Goal: Task Accomplishment & Management: Use online tool/utility

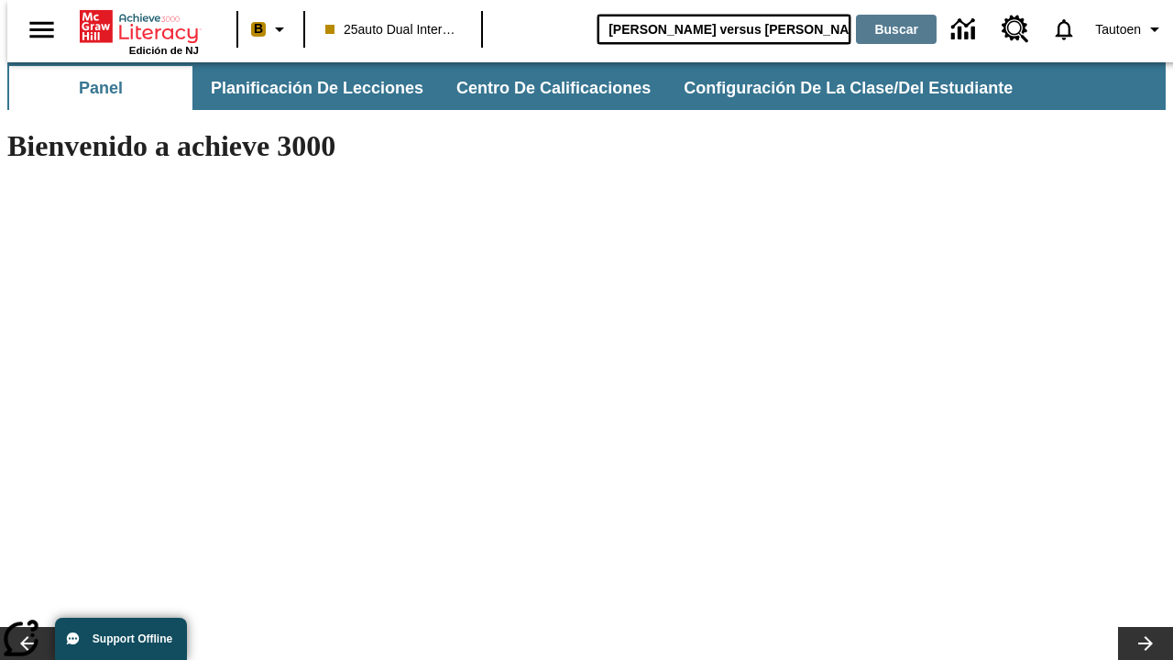
type input "[PERSON_NAME] versus [PERSON_NAME]"
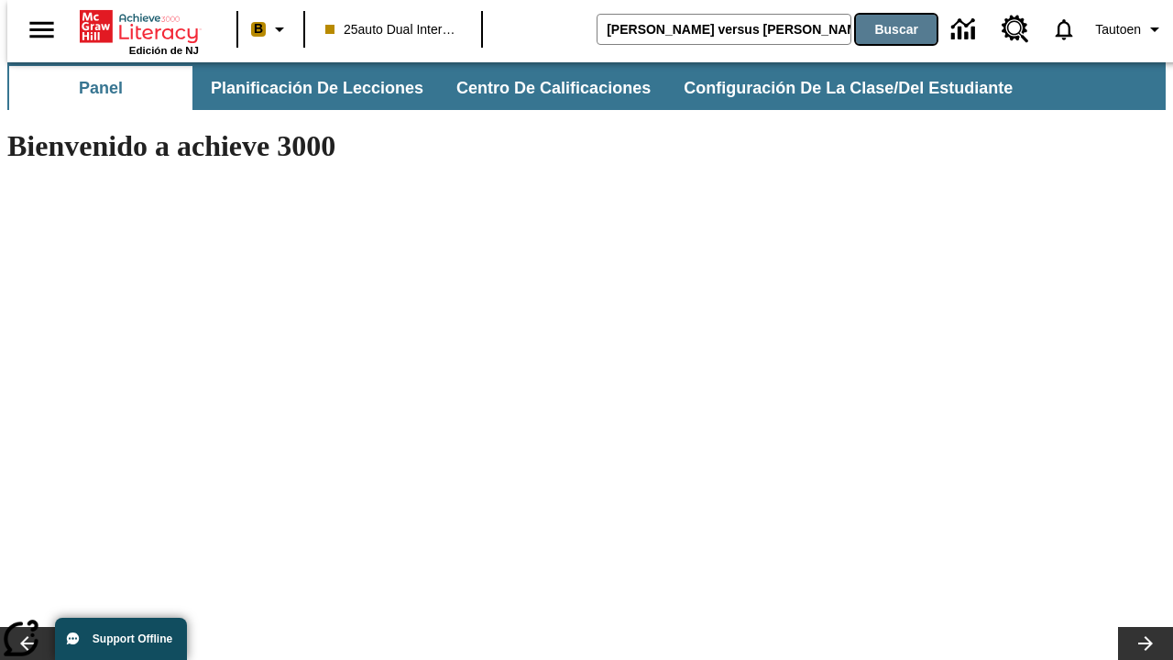
click at [885, 29] on button "Buscar" at bounding box center [896, 29] width 81 height 29
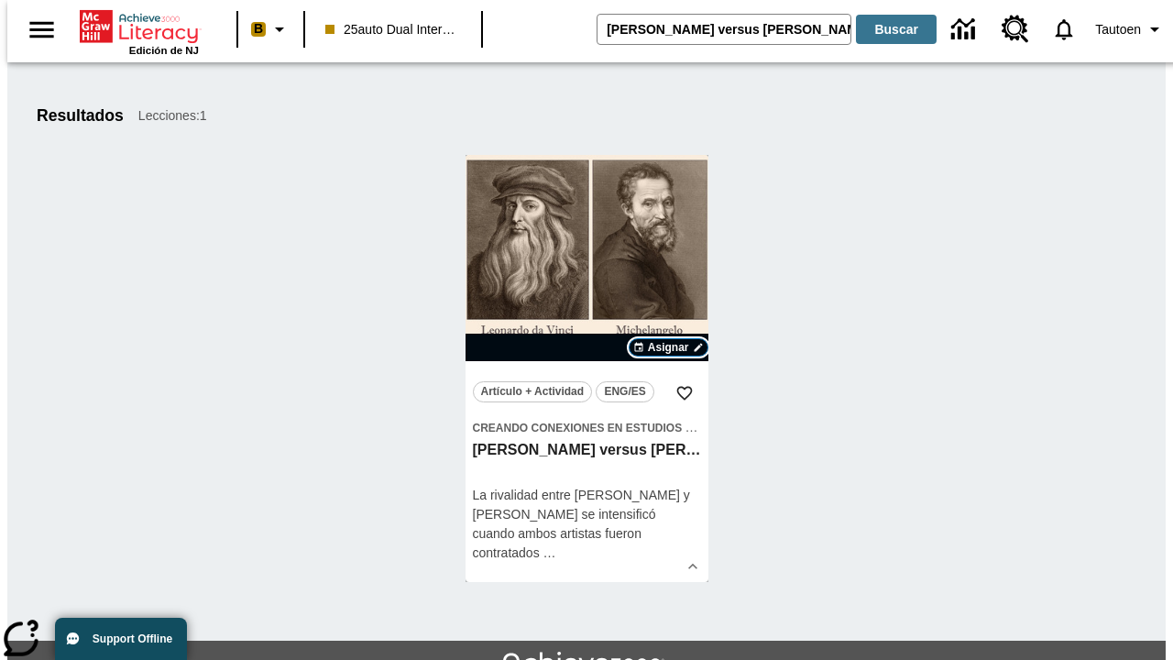
click at [668, 347] on span "Asignar" at bounding box center [668, 347] width 41 height 17
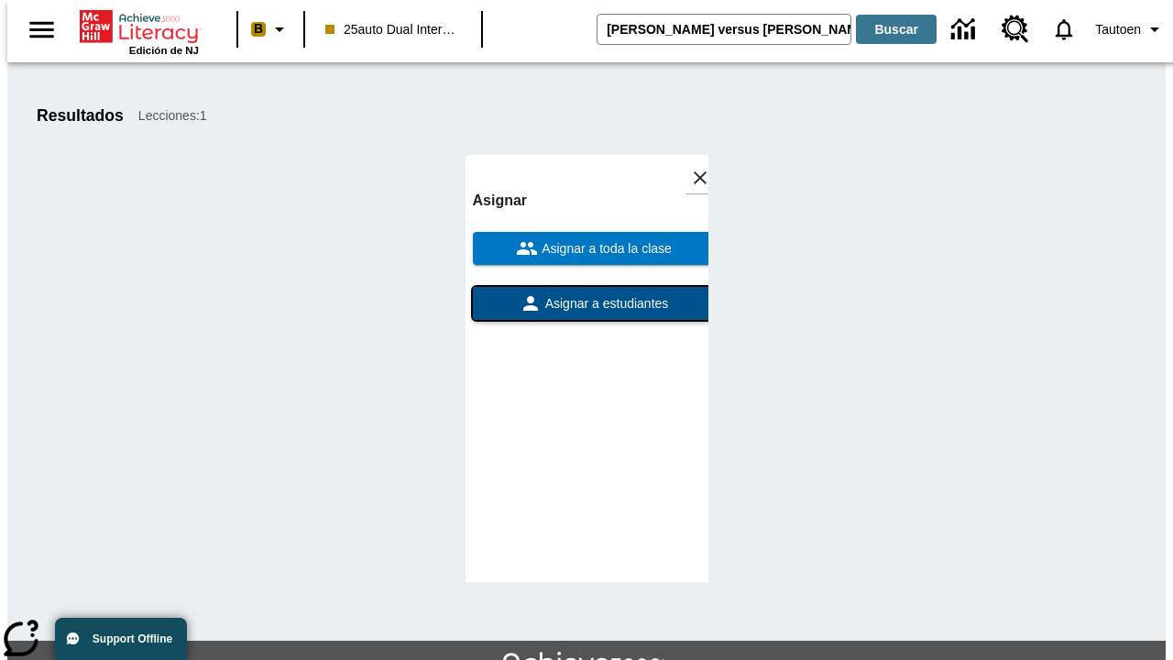
click at [587, 294] on span "Asignar a estudiantes" at bounding box center [605, 303] width 127 height 19
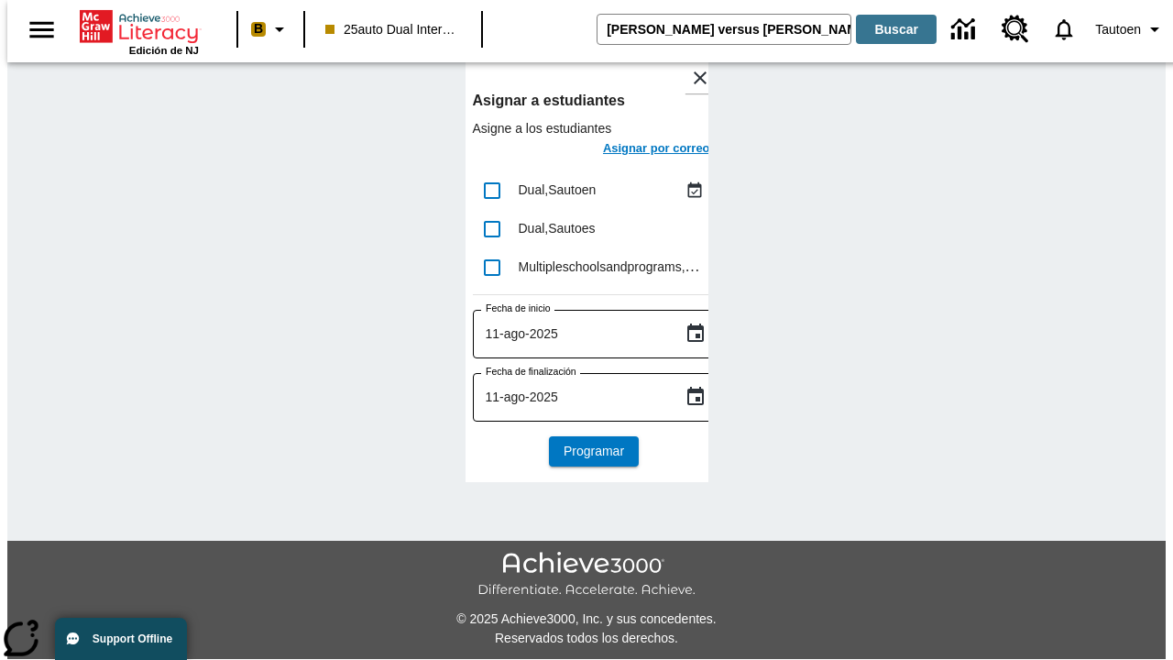
click at [491, 190] on input "lesson details" at bounding box center [492, 190] width 39 height 39
checkbox input "true"
click at [640, 150] on h6 "Asignar por correo" at bounding box center [656, 148] width 107 height 21
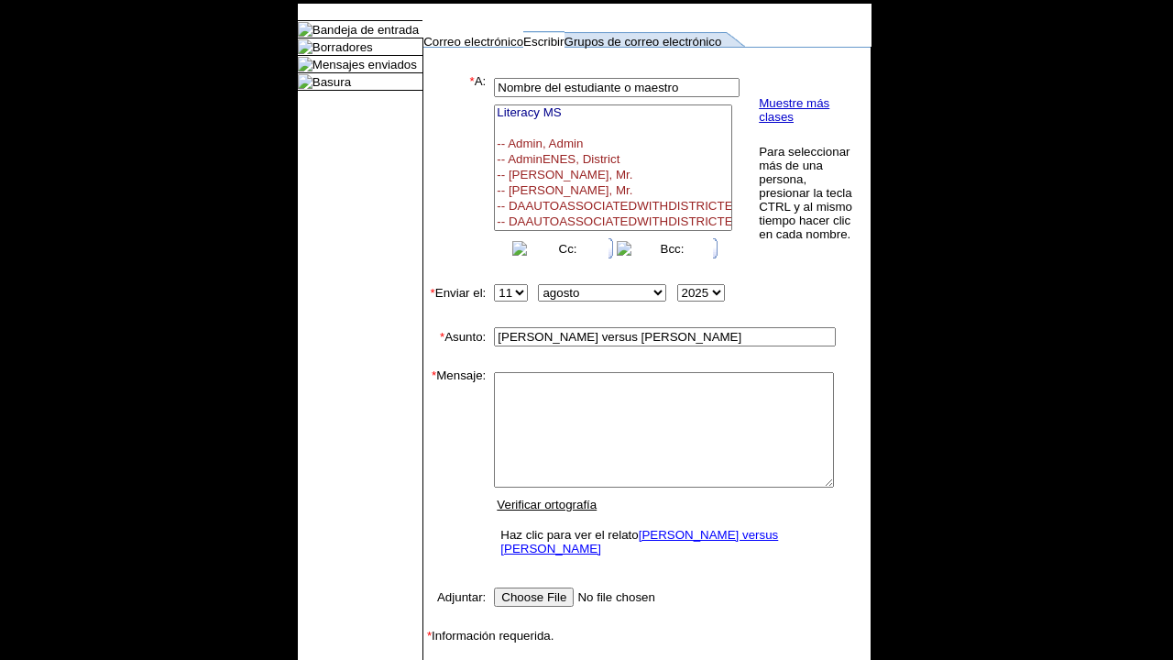
select select
